Goal: Task Accomplishment & Management: Manage account settings

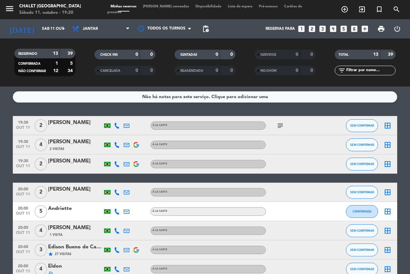
click at [282, 126] on icon "subject" at bounding box center [281, 126] width 8 height 8
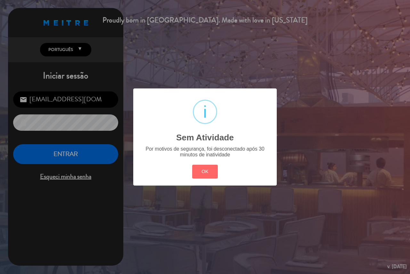
click at [212, 180] on div "OK Cancel" at bounding box center [205, 171] width 29 height 17
click at [202, 174] on button "OK" at bounding box center [205, 172] width 26 height 14
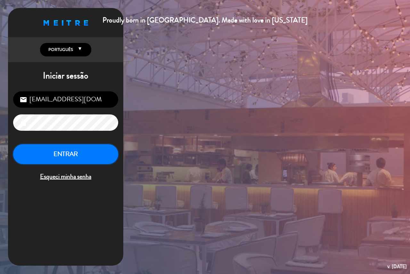
click at [81, 155] on button "ENTRAR" at bounding box center [65, 154] width 105 height 20
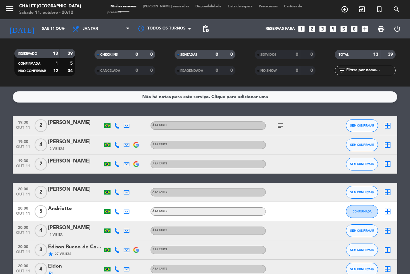
click at [66, 208] on div "Andriette" at bounding box center [75, 208] width 54 height 8
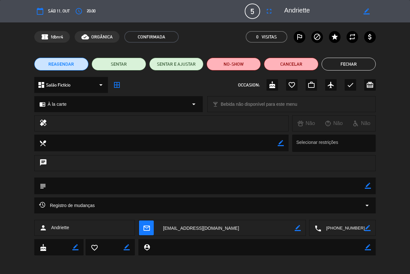
click at [368, 245] on icon "border_color" at bounding box center [368, 247] width 6 height 6
click at [306, 248] on textarea at bounding box center [257, 247] width 215 height 16
type textarea "baixo consumo, somente fondue queijo, sem alcool"
click at [368, 248] on icon at bounding box center [368, 247] width 6 height 6
click at [339, 62] on button "Fechar" at bounding box center [349, 64] width 54 height 13
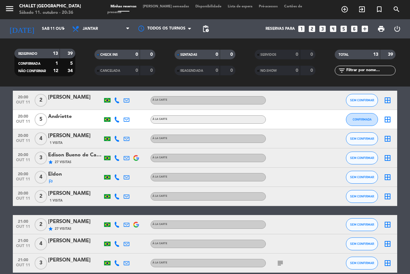
scroll to position [96, 0]
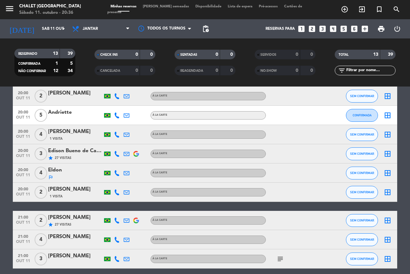
click at [87, 254] on div "[PERSON_NAME]" at bounding box center [75, 256] width 54 height 8
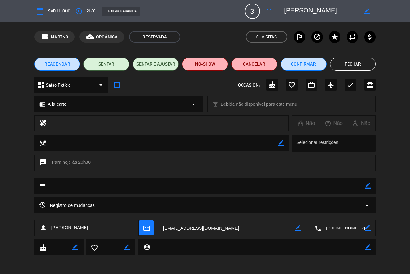
click at [369, 246] on icon "border_color" at bounding box center [368, 247] width 6 height 6
click at [187, 246] on textarea at bounding box center [257, 247] width 215 height 16
type textarea "reserva pra 3 e vem em 2"
click at [368, 249] on icon at bounding box center [368, 247] width 6 height 6
click at [349, 63] on button "Fechar" at bounding box center [353, 64] width 46 height 13
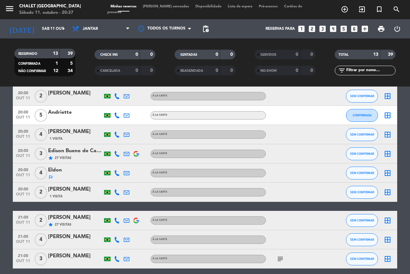
click at [62, 153] on div "Edison Bueno de Camargo" at bounding box center [75, 151] width 54 height 8
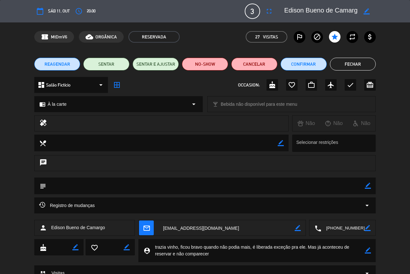
click at [352, 62] on button "Fechar" at bounding box center [353, 64] width 46 height 13
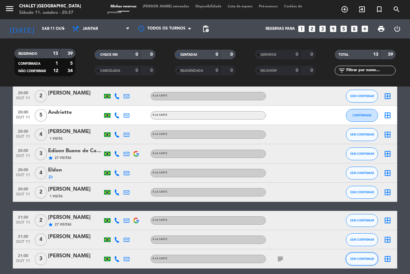
click at [365, 258] on span "SEM CONFIRMAR" at bounding box center [362, 259] width 24 height 4
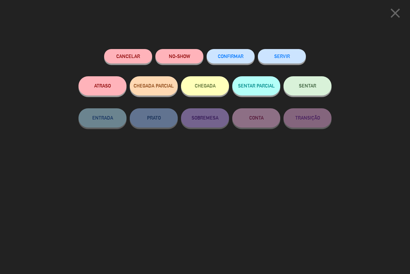
click at [283, 56] on button "SERVIR" at bounding box center [282, 56] width 48 height 14
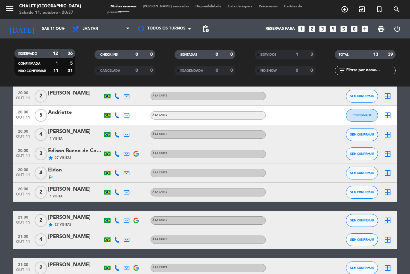
click at [81, 150] on div "Edison Bueno de Camargo" at bounding box center [75, 151] width 54 height 8
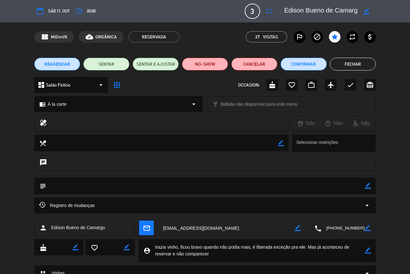
click at [304, 36] on label "outlined_flag" at bounding box center [300, 37] width 12 height 12
click at [367, 250] on icon "border_color" at bounding box center [368, 250] width 6 height 6
click at [337, 254] on textarea at bounding box center [257, 250] width 215 height 23
click at [229, 252] on textarea at bounding box center [257, 250] width 215 height 23
type textarea "trazia vinho, ficou bravo quando não podia mais, é liberada exceção pra ele. Ma…"
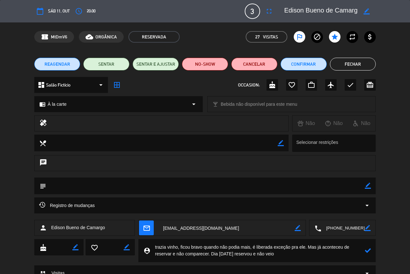
click at [368, 250] on icon at bounding box center [368, 250] width 6 height 6
click at [210, 63] on button "NO-SHOW" at bounding box center [205, 64] width 46 height 13
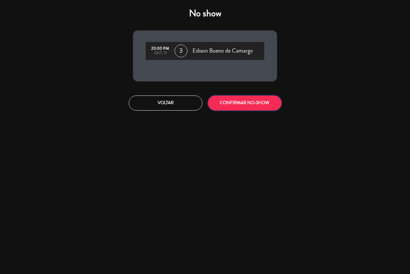
click at [243, 104] on button "CONFIRMAR NO-SHOW" at bounding box center [245, 102] width 74 height 15
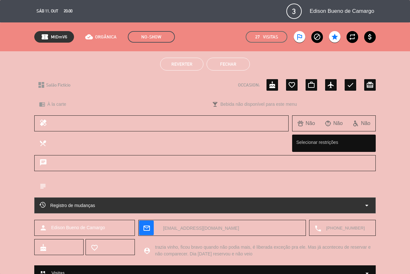
click at [244, 66] on button "Fechar" at bounding box center [228, 64] width 43 height 13
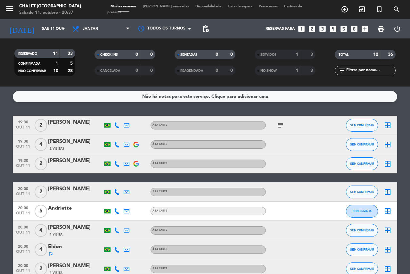
scroll to position [0, 0]
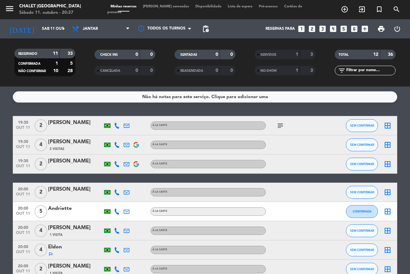
click at [87, 140] on div "[PERSON_NAME]" at bounding box center [75, 142] width 54 height 8
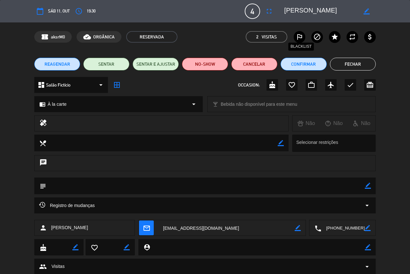
click at [299, 35] on icon "outlined_flag" at bounding box center [300, 37] width 8 height 8
click at [368, 246] on icon "border_color" at bounding box center [368, 247] width 6 height 6
click at [317, 249] on textarea at bounding box center [257, 247] width 215 height 16
type textarea "reservou pra 4p [DATE] e não veio"
click at [367, 248] on icon at bounding box center [368, 247] width 6 height 6
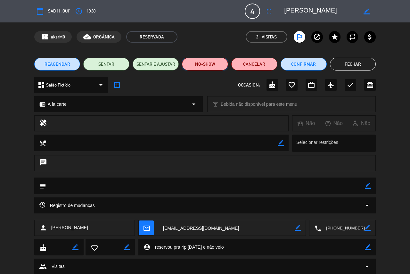
click at [195, 69] on button "NO-SHOW" at bounding box center [205, 64] width 46 height 13
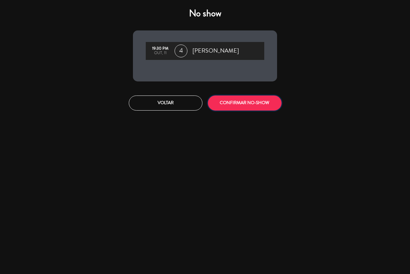
click at [236, 104] on button "CONFIRMAR NO-SHOW" at bounding box center [245, 102] width 74 height 15
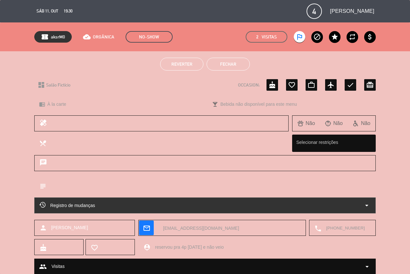
drag, startPoint x: 155, startPoint y: 247, endPoint x: 237, endPoint y: 248, distance: 81.7
click at [237, 248] on textarea at bounding box center [260, 247] width 221 height 16
click at [235, 64] on button "Fechar" at bounding box center [228, 64] width 43 height 13
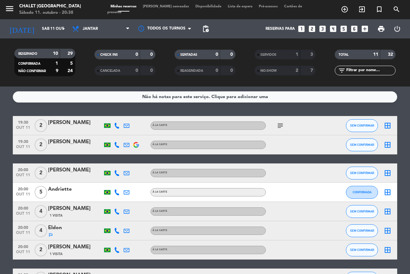
click at [67, 121] on div "[PERSON_NAME]" at bounding box center [75, 123] width 54 height 8
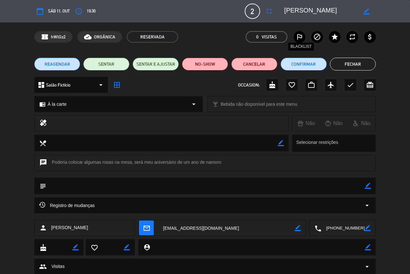
click at [299, 39] on icon "outlined_flag" at bounding box center [300, 37] width 8 height 8
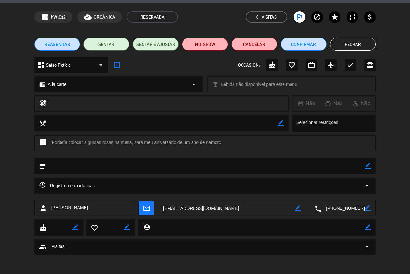
click at [366, 227] on icon "border_color" at bounding box center [368, 227] width 6 height 6
click at [203, 225] on textarea at bounding box center [257, 227] width 215 height 16
paste textarea "reservou pra 4p [DATE] e não veio"
click at [182, 226] on textarea at bounding box center [257, 227] width 215 height 16
type textarea "reservou pra 2p [DATE] e não veio"
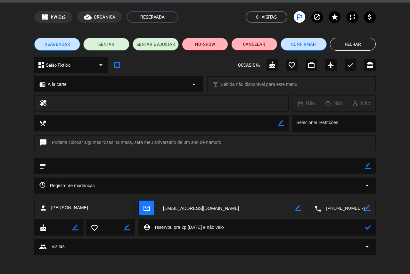
click at [368, 228] on icon at bounding box center [368, 227] width 6 height 6
click at [207, 45] on button "NO-SHOW" at bounding box center [205, 44] width 46 height 13
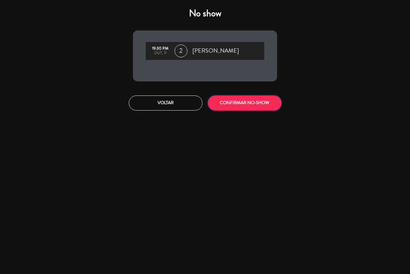
click at [228, 108] on button "CONFIRMAR NO-SHOW" at bounding box center [245, 102] width 74 height 15
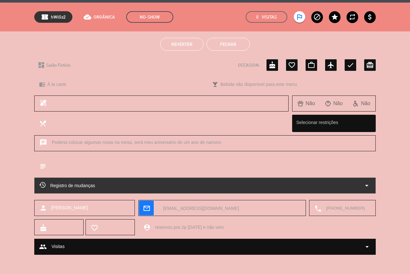
click at [234, 44] on button "Fechar" at bounding box center [228, 44] width 43 height 13
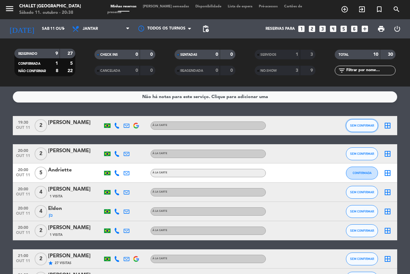
click at [358, 122] on button "SEM CONFIRMAR" at bounding box center [362, 125] width 32 height 13
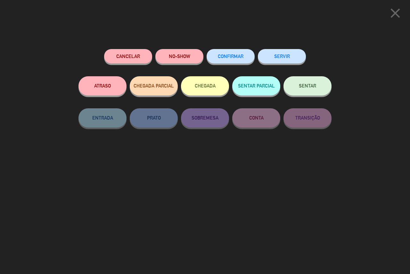
click at [397, 14] on icon "close" at bounding box center [395, 13] width 16 height 16
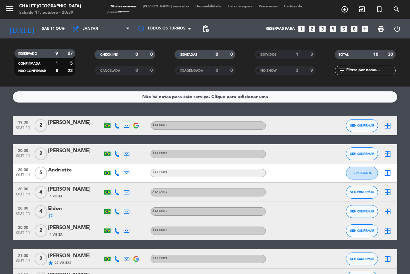
click at [73, 118] on div "19:30 [DATE] 2 [PERSON_NAME] À la carte SEM CONFIRMAR border_all" at bounding box center [205, 125] width 385 height 19
click at [77, 125] on div "[PERSON_NAME]" at bounding box center [75, 123] width 54 height 8
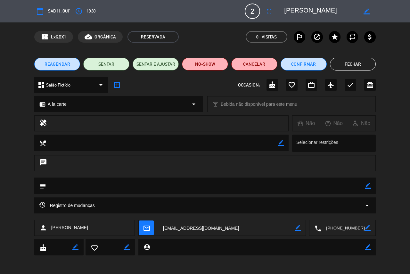
click at [356, 63] on button "Fechar" at bounding box center [353, 64] width 46 height 13
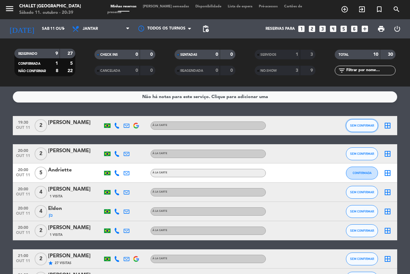
click at [361, 126] on span "SEM CONFIRMAR" at bounding box center [362, 126] width 24 height 4
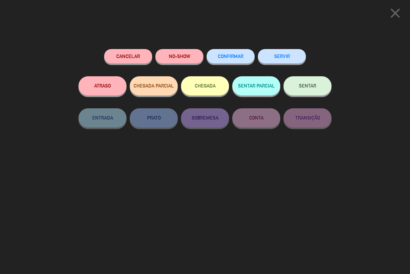
click at [283, 59] on button "SERVIR" at bounding box center [282, 56] width 48 height 14
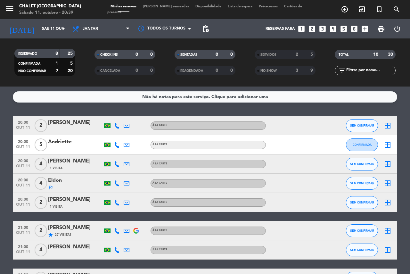
click at [67, 140] on div "Andriette" at bounding box center [75, 142] width 54 height 8
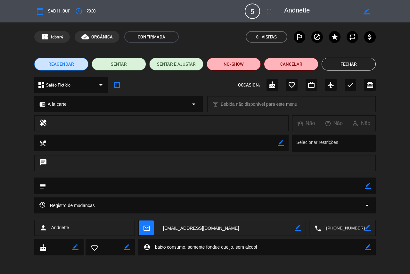
click at [369, 247] on icon "border_color" at bounding box center [368, 247] width 6 height 6
drag, startPoint x: 235, startPoint y: 248, endPoint x: 282, endPoint y: 243, distance: 46.8
click at [282, 243] on textarea at bounding box center [257, 247] width 215 height 16
type textarea "baixo consumo, somente fondue queijo"
click at [368, 250] on icon at bounding box center [368, 247] width 6 height 6
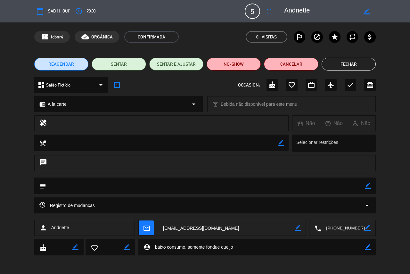
click at [332, 68] on button "Fechar" at bounding box center [349, 64] width 54 height 13
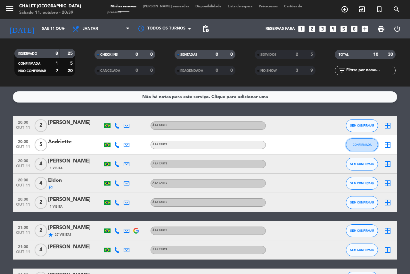
click at [369, 145] on span "CONFIRMADA" at bounding box center [362, 145] width 19 height 4
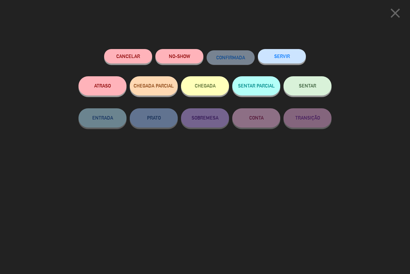
click at [280, 57] on button "SERVIR" at bounding box center [282, 56] width 48 height 14
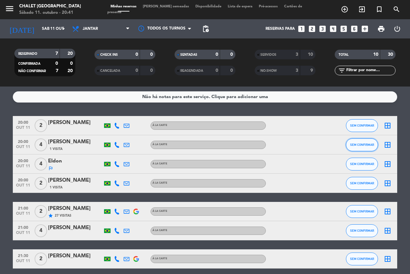
click at [366, 144] on span "SEM CONFIRMAR" at bounding box center [362, 145] width 24 height 4
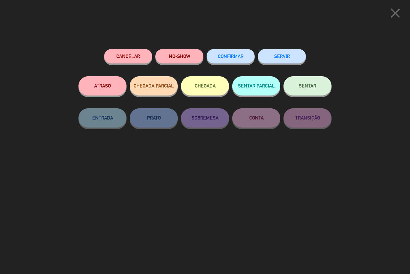
click at [278, 60] on button "SERVIR" at bounding box center [282, 56] width 48 height 14
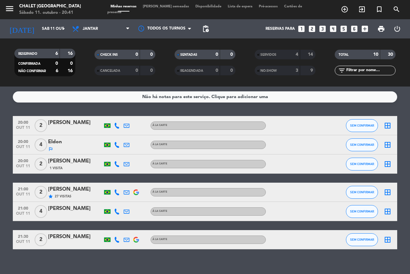
click at [57, 141] on div "Eldon" at bounding box center [75, 142] width 54 height 8
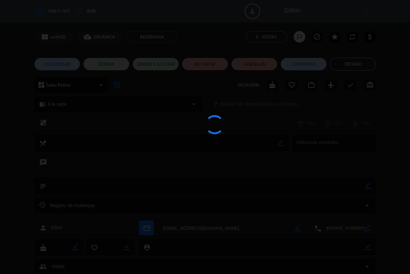
click at [299, 37] on edit-booking-info-modal "calendar_today Sáb 11, out access_time 20:00 4 Eldon fullscreen border_color ph…" at bounding box center [205, 137] width 410 height 274
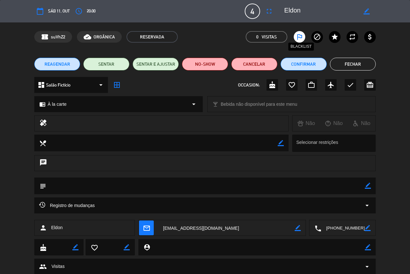
click at [299, 37] on icon "outlined_flag" at bounding box center [300, 37] width 8 height 8
click at [345, 64] on button "Fechar" at bounding box center [353, 64] width 46 height 13
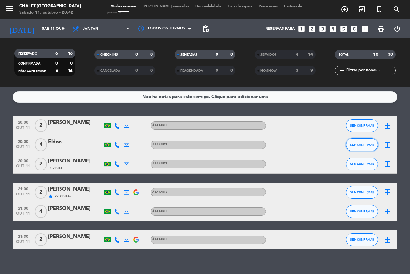
click at [363, 145] on span "SEM CONFIRMAR" at bounding box center [362, 145] width 24 height 4
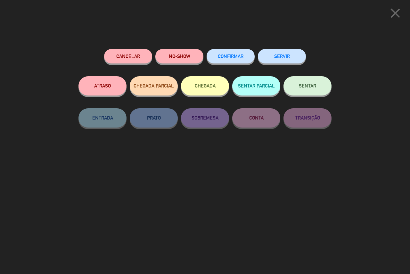
click at [276, 58] on button "SERVIR" at bounding box center [282, 56] width 48 height 14
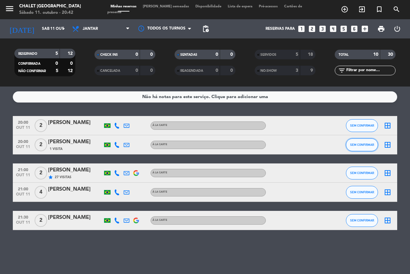
click at [355, 145] on span "SEM CONFIRMAR" at bounding box center [362, 145] width 24 height 4
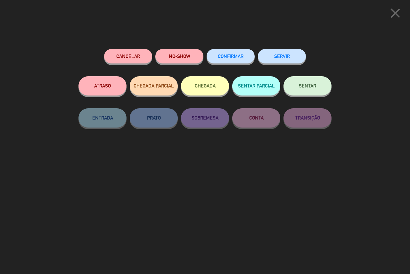
click at [272, 54] on button "SERVIR" at bounding box center [282, 56] width 48 height 14
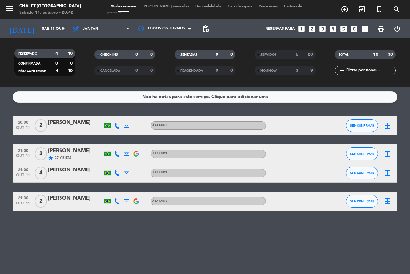
click at [80, 121] on div "[PERSON_NAME]" at bounding box center [75, 123] width 54 height 8
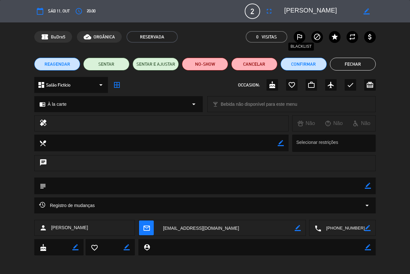
click at [298, 38] on icon "outlined_flag" at bounding box center [300, 37] width 8 height 8
click at [370, 248] on icon "border_color" at bounding box center [368, 247] width 6 height 6
click at [327, 248] on textarea at bounding box center [257, 247] width 215 height 16
paste textarea "reservou pra 4p [DATE] e não veio"
drag, startPoint x: 181, startPoint y: 249, endPoint x: 192, endPoint y: 251, distance: 11.7
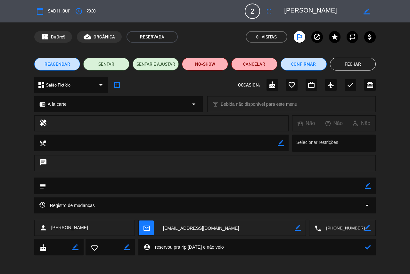
click at [181, 249] on textarea at bounding box center [257, 247] width 215 height 16
type textarea "reservou pra 2p [DATE] e não veio"
click at [369, 250] on icon at bounding box center [368, 247] width 6 height 6
click at [204, 59] on button "NO-SHOW" at bounding box center [205, 64] width 46 height 13
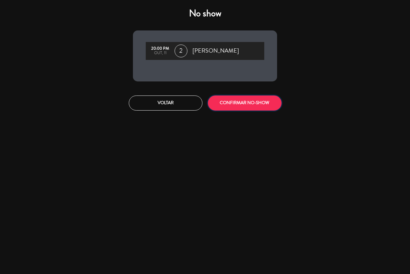
click at [234, 101] on button "CONFIRMAR NO-SHOW" at bounding box center [245, 102] width 74 height 15
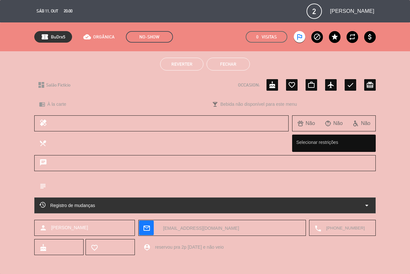
click at [223, 63] on button "Fechar" at bounding box center [228, 64] width 43 height 13
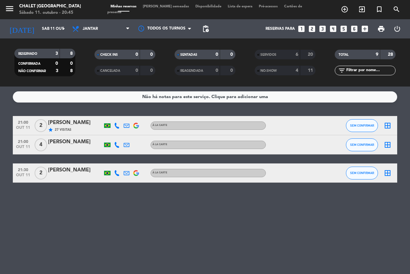
click at [79, 140] on div "[PERSON_NAME]" at bounding box center [75, 142] width 54 height 8
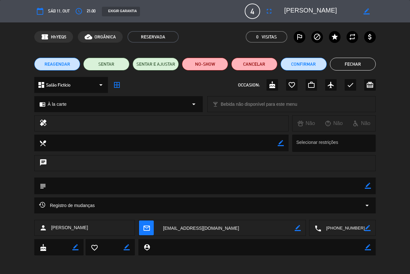
click at [344, 63] on button "Fechar" at bounding box center [353, 64] width 46 height 13
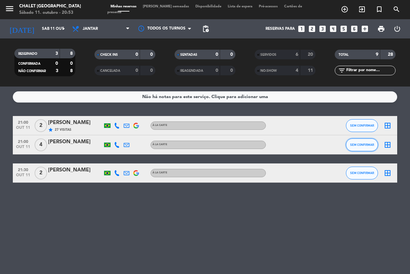
click at [363, 147] on button "SEM CONFIRMAR" at bounding box center [362, 144] width 32 height 13
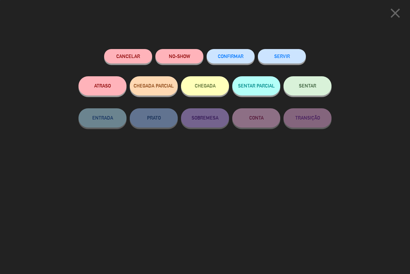
click at [279, 57] on button "SERVIR" at bounding box center [282, 56] width 48 height 14
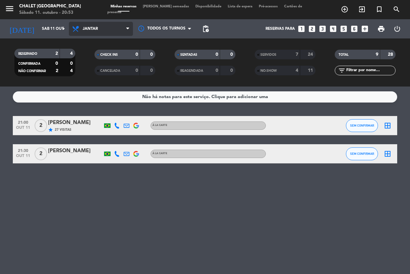
click at [90, 25] on span "Jantar" at bounding box center [101, 29] width 64 height 14
click at [97, 45] on div "menu Chalet Suisse Sábado 11. outubro - 20:53 Minhas reservas Mesas semeadas Di…" at bounding box center [205, 43] width 410 height 87
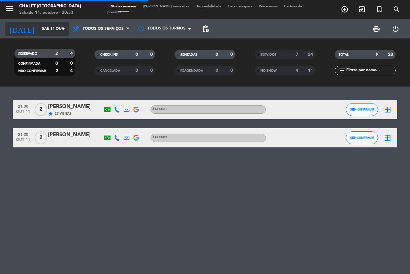
click at [45, 30] on input "Sáb 11 out" at bounding box center [64, 28] width 51 height 11
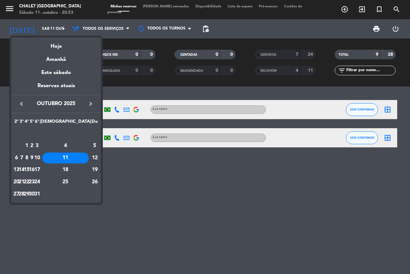
click at [93, 158] on div "12" at bounding box center [95, 158] width 6 height 11
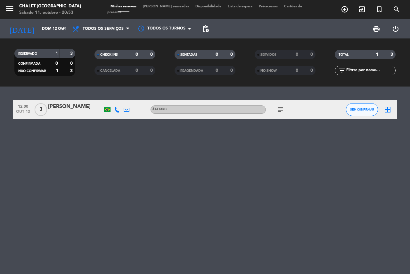
click at [280, 112] on icon "subject" at bounding box center [281, 110] width 8 height 8
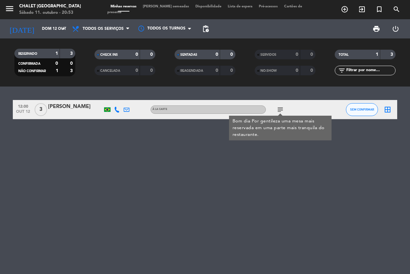
click at [178, 152] on div "12:00 [DATE] 3 [PERSON_NAME] À la carte subject Bom dia Por gentileza uma mesa …" at bounding box center [205, 180] width 410 height 187
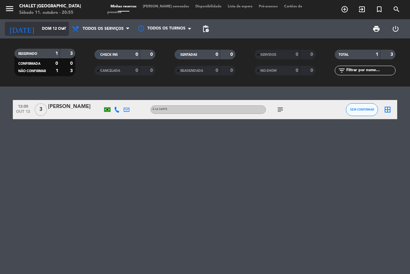
click at [44, 32] on input "Dom 12 out" at bounding box center [64, 28] width 51 height 11
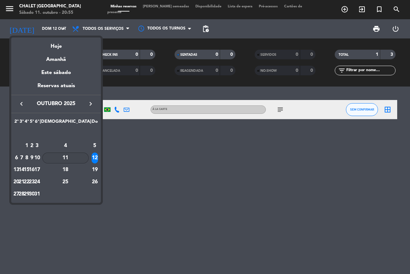
click at [78, 157] on div "11" at bounding box center [65, 158] width 46 height 11
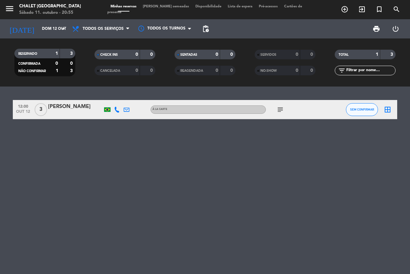
type input "Sáb 11 out"
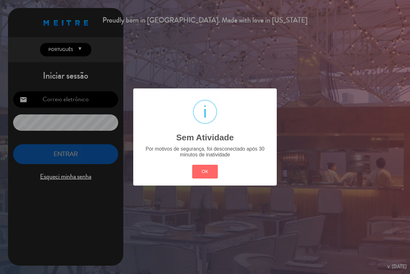
type input "[EMAIL_ADDRESS][DOMAIN_NAME]"
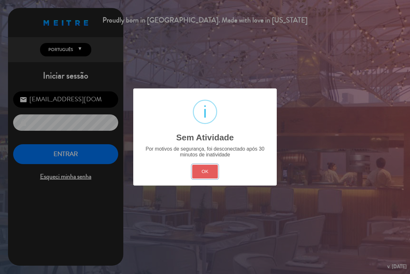
click at [212, 173] on button "OK" at bounding box center [205, 172] width 26 height 14
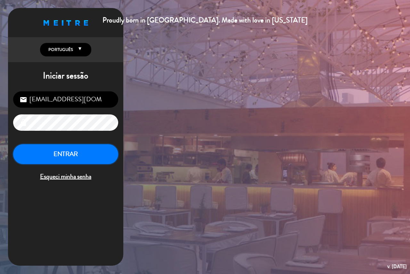
click at [64, 155] on button "ENTRAR" at bounding box center [65, 154] width 105 height 20
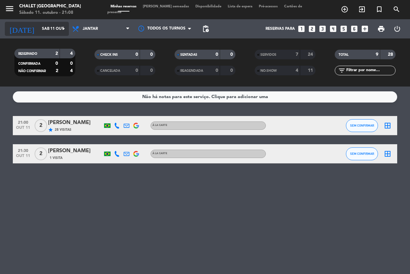
click at [40, 28] on input "Sáb 11 out" at bounding box center [64, 28] width 51 height 11
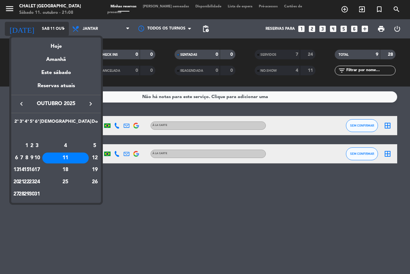
click at [40, 28] on div at bounding box center [205, 137] width 410 height 274
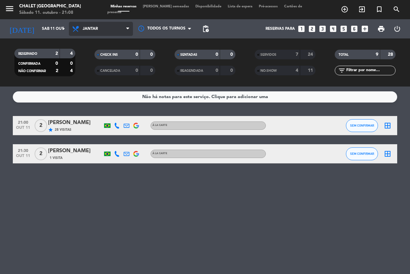
click at [88, 27] on span "Jantar" at bounding box center [90, 29] width 15 height 4
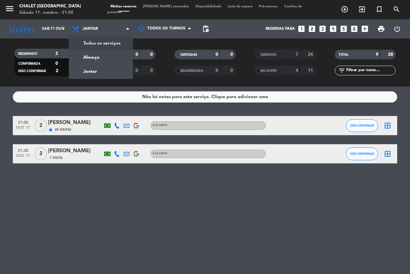
click at [99, 41] on div "menu Chalet Suisse Sábado 11. outubro - 21:08 Minhas reservas Mesas semeadas Di…" at bounding box center [205, 43] width 410 height 87
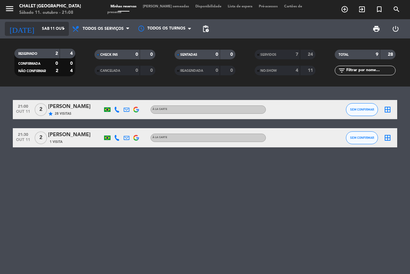
click at [49, 29] on input "Sáb 11 out" at bounding box center [64, 28] width 51 height 11
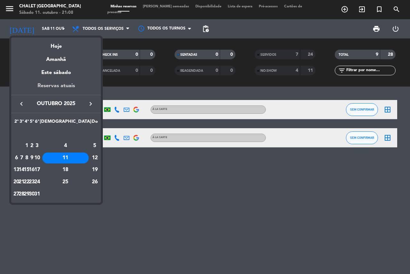
click at [55, 88] on div "Reservas atuais" at bounding box center [56, 88] width 90 height 13
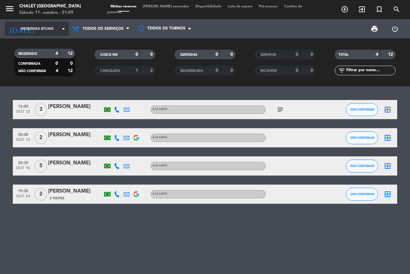
click at [48, 29] on span "Reservas atuais" at bounding box center [37, 29] width 33 height 6
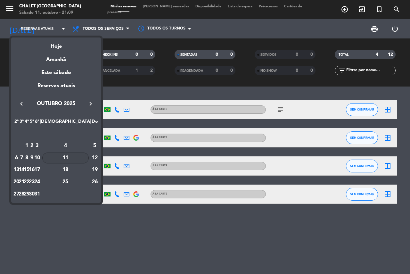
click at [80, 158] on div "11" at bounding box center [65, 158] width 46 height 11
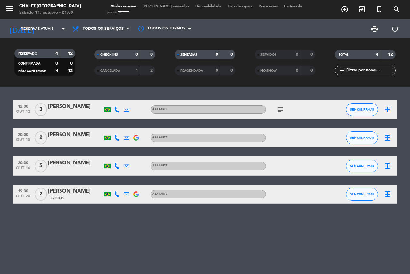
type input "Sáb 11 out"
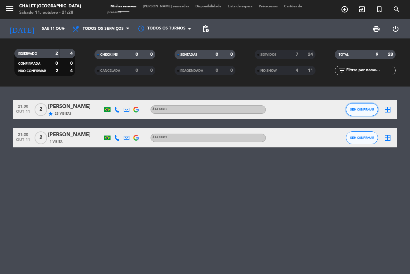
click at [369, 108] on span "SEM CONFIRMAR" at bounding box center [362, 110] width 24 height 4
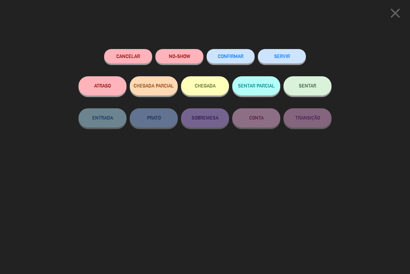
click at [273, 57] on button "SERVIR" at bounding box center [282, 56] width 48 height 14
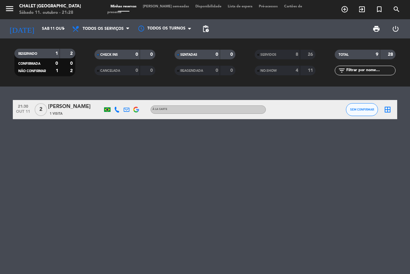
click at [78, 107] on div "[PERSON_NAME]" at bounding box center [75, 107] width 54 height 8
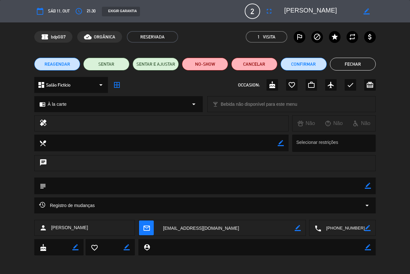
click at [351, 67] on button "Fechar" at bounding box center [353, 64] width 46 height 13
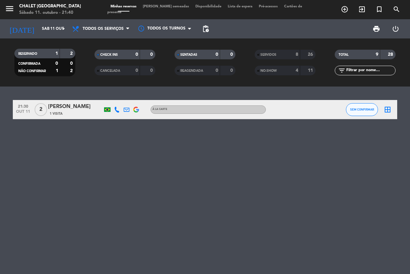
click at [77, 107] on div "[PERSON_NAME]" at bounding box center [75, 107] width 54 height 8
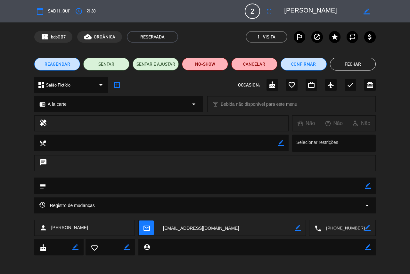
click at [369, 250] on icon "border_color" at bounding box center [368, 247] width 6 height 6
click at [350, 250] on textarea at bounding box center [257, 247] width 215 height 16
paste textarea "reservou pra 4p [DATE] e não veio"
click at [182, 246] on textarea at bounding box center [257, 247] width 215 height 16
type textarea "reservou pra 2p [DATE] e não veio"
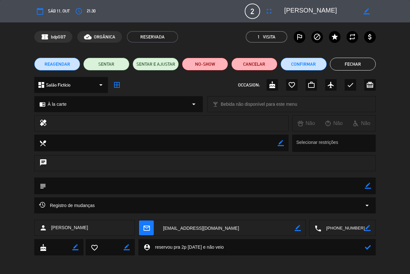
click at [367, 247] on icon at bounding box center [368, 247] width 6 height 6
click at [300, 34] on icon "outlined_flag" at bounding box center [300, 37] width 8 height 8
click at [205, 63] on button "NO-SHOW" at bounding box center [205, 64] width 46 height 13
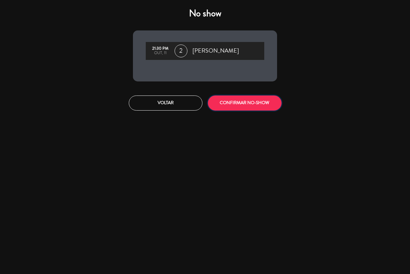
click at [246, 101] on button "CONFIRMAR NO-SHOW" at bounding box center [245, 102] width 74 height 15
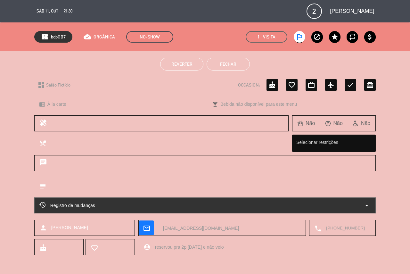
click at [219, 63] on button "Fechar" at bounding box center [228, 64] width 43 height 13
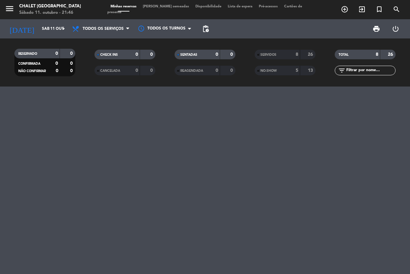
click at [280, 70] on div "NO-SHOW" at bounding box center [270, 70] width 29 height 7
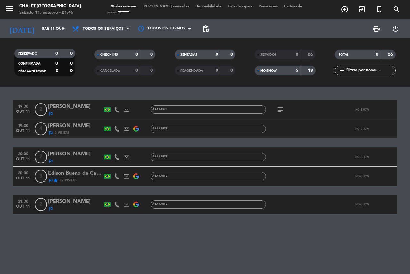
click at [70, 202] on div "[PERSON_NAME]" at bounding box center [75, 201] width 54 height 8
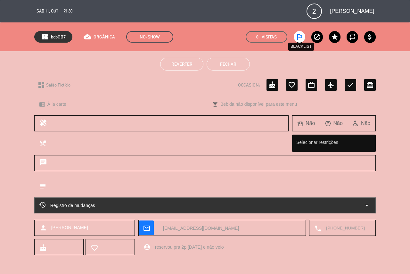
click at [302, 34] on icon "outlined_flag" at bounding box center [300, 37] width 8 height 8
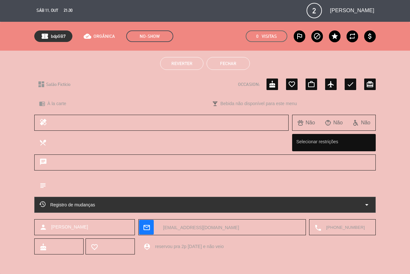
click at [223, 246] on textarea at bounding box center [260, 246] width 221 height 16
click at [174, 61] on span "Reverter" at bounding box center [181, 63] width 21 height 5
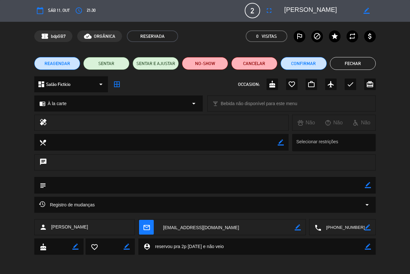
click at [371, 248] on div "person_pin border_color" at bounding box center [256, 246] width 237 height 16
click at [368, 248] on icon "border_color" at bounding box center [368, 247] width 6 height 6
drag, startPoint x: 237, startPoint y: 249, endPoint x: 21, endPoint y: 254, distance: 217.0
click at [21, 254] on div "cake border_color favorite_border border_color person_pin" at bounding box center [205, 248] width 410 height 20
click at [366, 248] on icon at bounding box center [368, 247] width 6 height 6
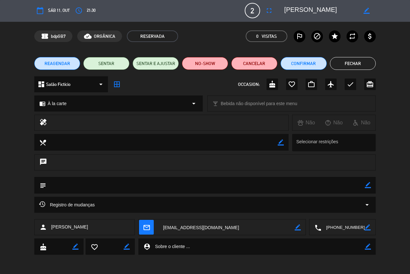
click at [351, 62] on button "Fechar" at bounding box center [353, 63] width 46 height 13
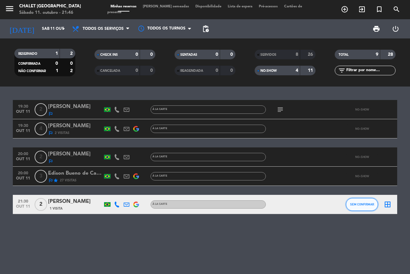
click at [367, 206] on button "SEM CONFIRMAR" at bounding box center [362, 204] width 32 height 13
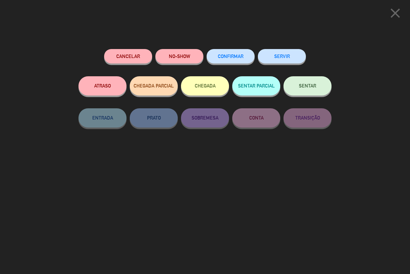
click at [283, 53] on button "SERVIR" at bounding box center [282, 56] width 48 height 14
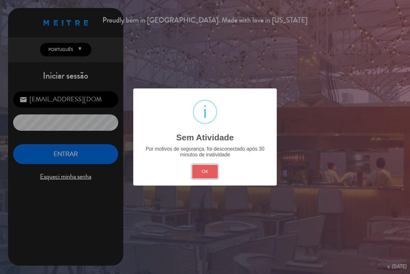
click at [201, 176] on button "OK" at bounding box center [205, 172] width 26 height 14
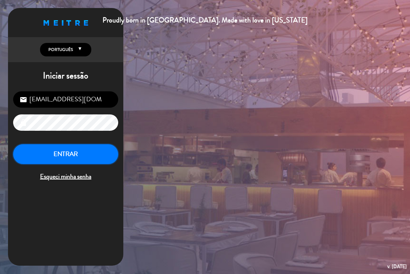
click at [56, 153] on button "ENTRAR" at bounding box center [65, 154] width 105 height 20
